Goal: Navigation & Orientation: Find specific page/section

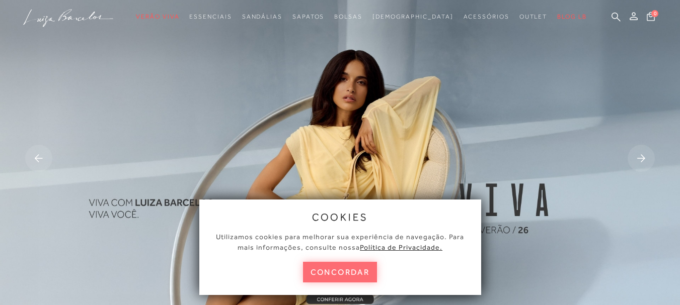
click at [363, 278] on button "concordar" at bounding box center [340, 272] width 74 height 21
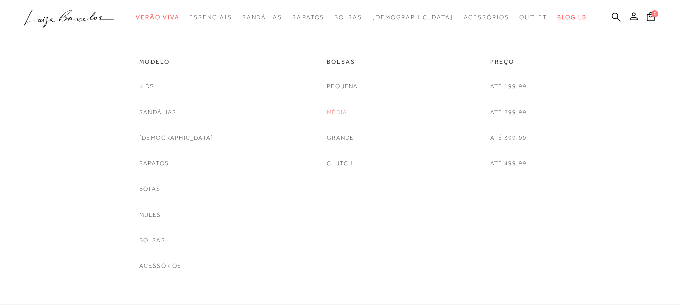
click at [338, 114] on link "Média" at bounding box center [337, 112] width 21 height 11
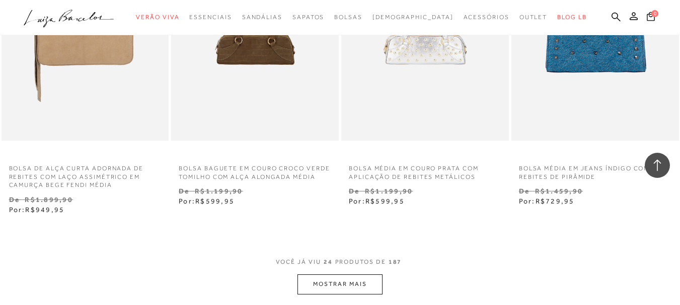
scroll to position [1862, 0]
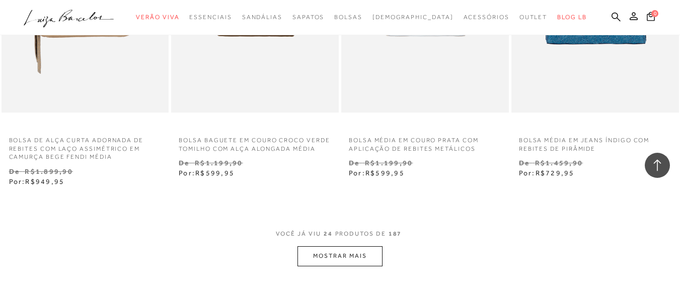
click at [335, 256] on button "MOSTRAR MAIS" at bounding box center [339, 257] width 85 height 20
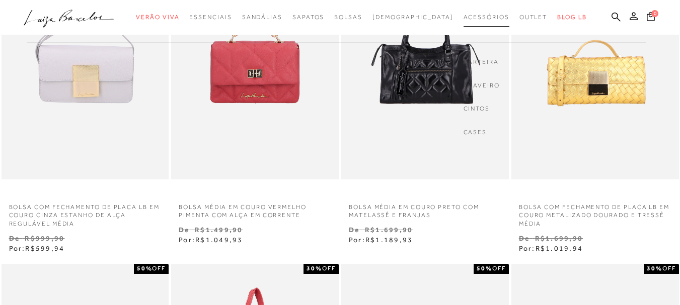
scroll to position [0, 0]
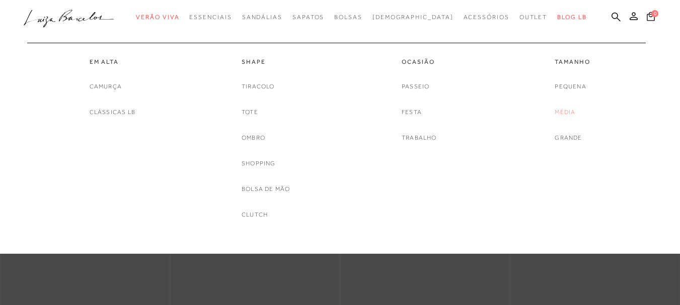
click at [573, 117] on link "Média" at bounding box center [565, 112] width 21 height 11
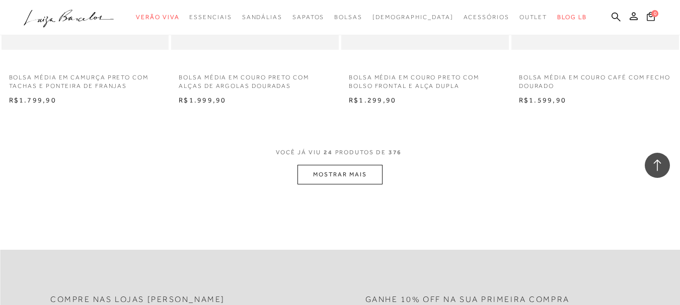
scroll to position [1862, 0]
click at [343, 181] on button "MOSTRAR MAIS" at bounding box center [339, 177] width 85 height 20
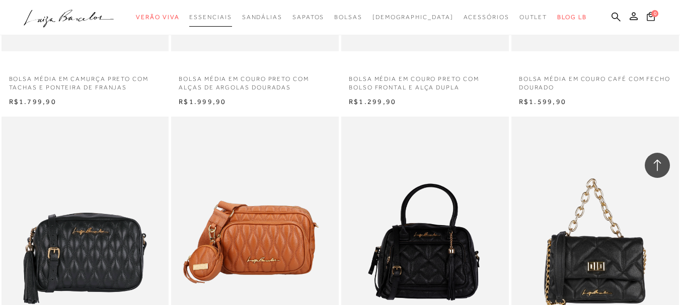
scroll to position [2013, 0]
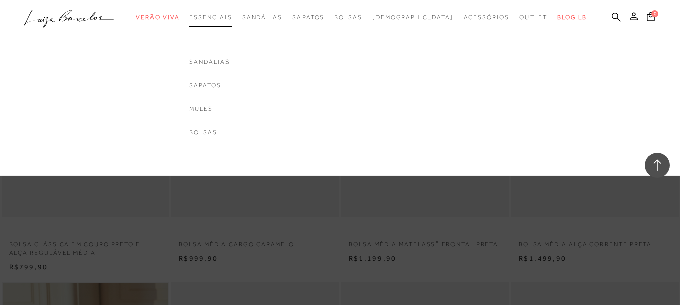
click at [231, 21] on link "Essenciais" at bounding box center [210, 17] width 42 height 19
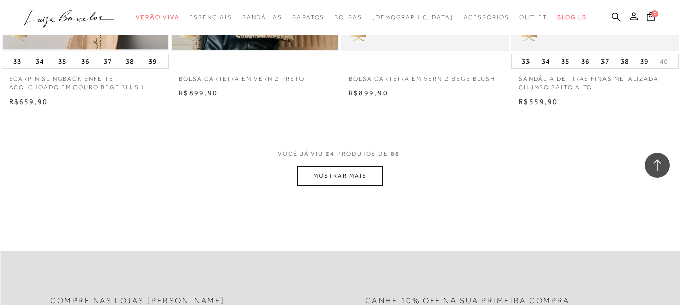
scroll to position [2063, 0]
